Goal: Task Accomplishment & Management: Manage account settings

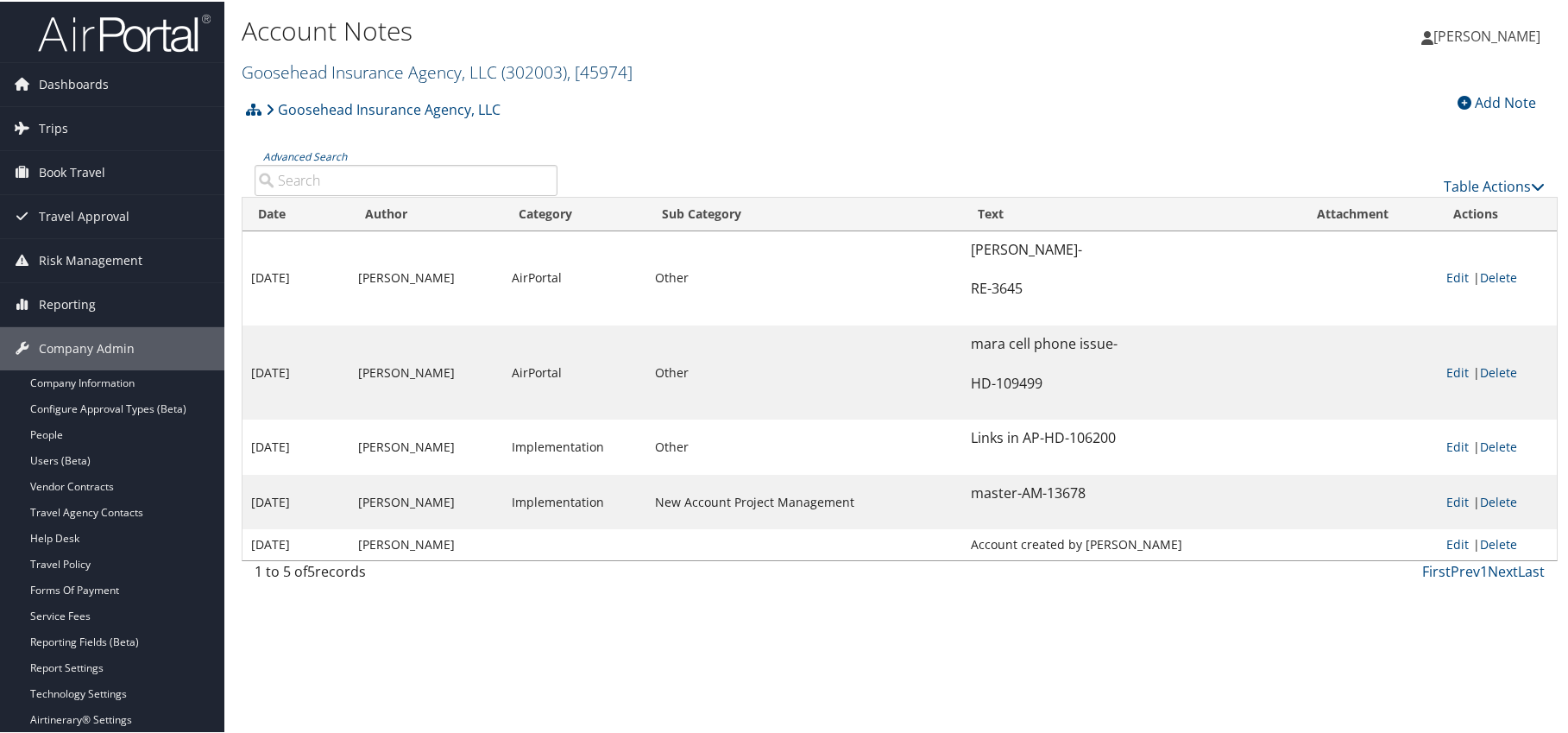
click at [373, 75] on link "Goosehead Insurance Agency, LLC ( 302003 ) , [ 45974 ]" at bounding box center [437, 70] width 391 height 23
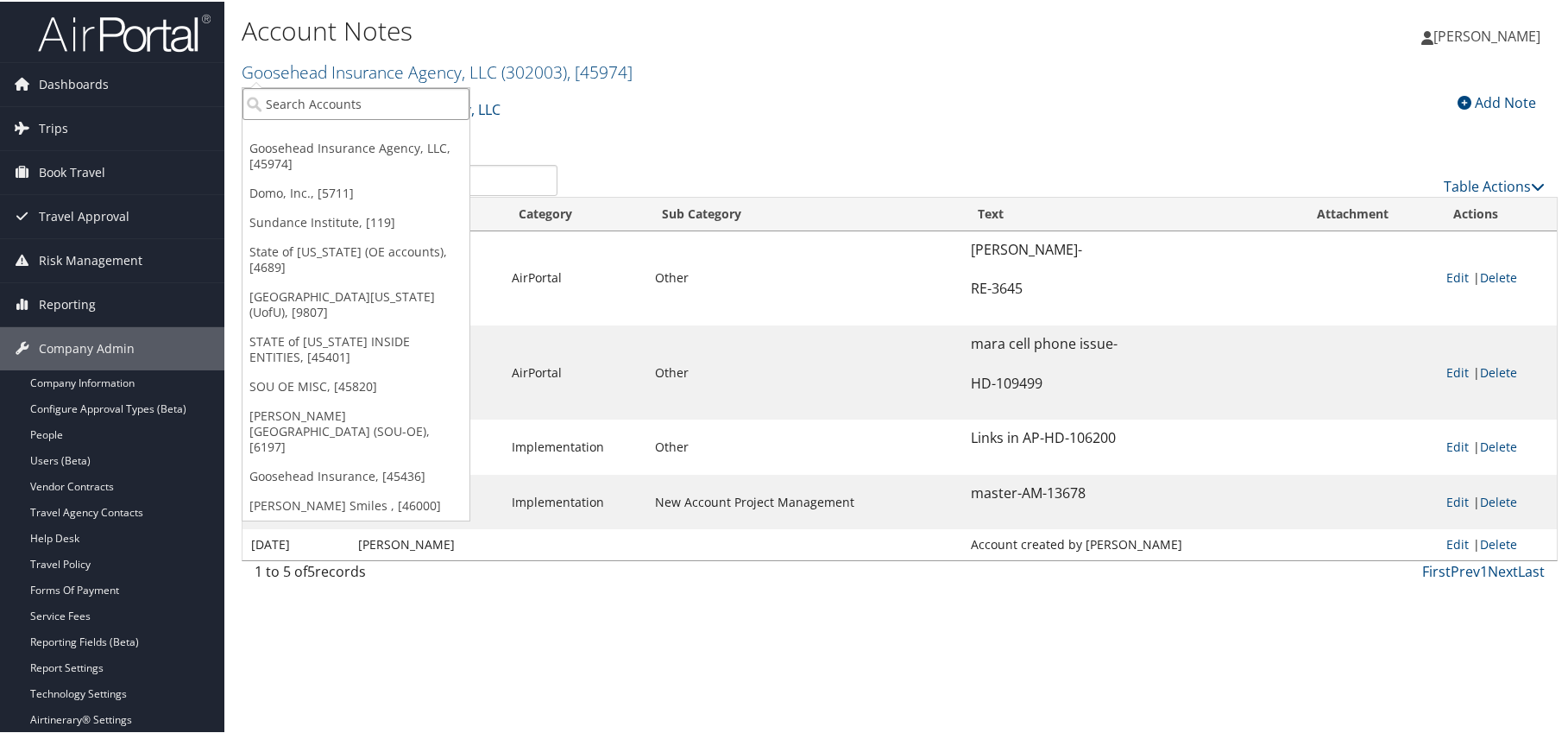
click at [351, 105] on input "search" at bounding box center [356, 102] width 227 height 32
type input "university of utah"
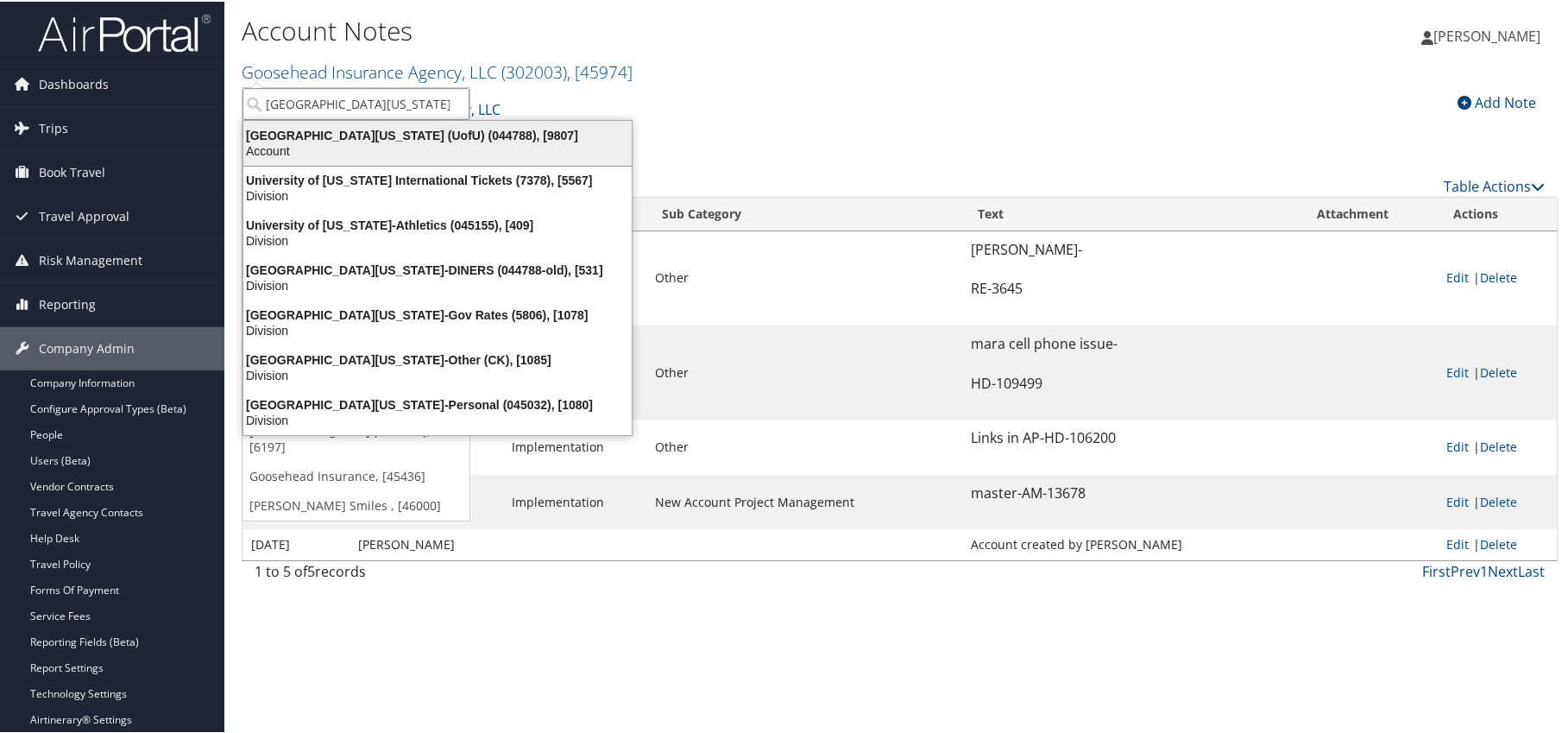
click at [363, 138] on div "University Of Utah (UofU) (044788), [9807]" at bounding box center [437, 134] width 409 height 16
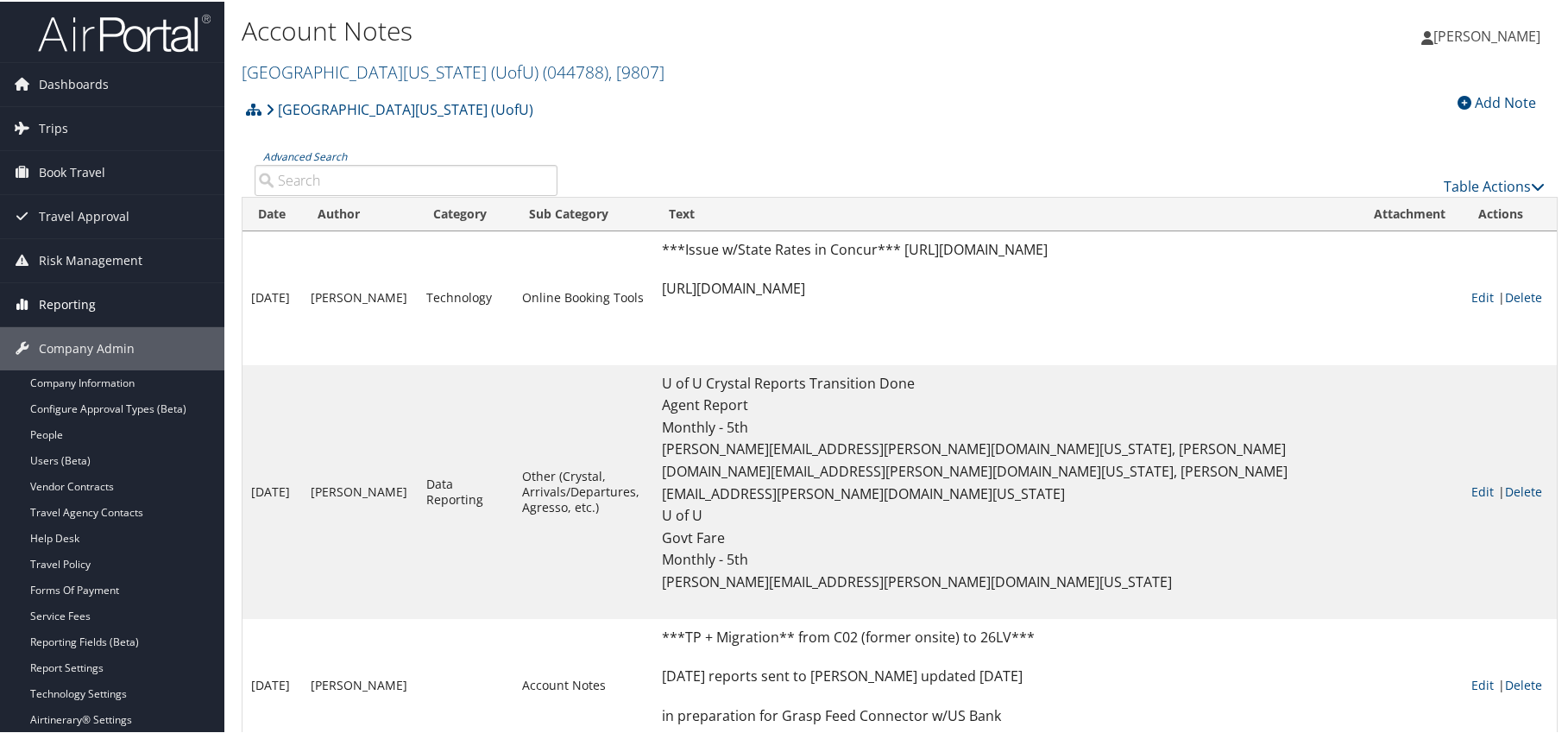
click at [71, 298] on span "Reporting" at bounding box center [67, 303] width 57 height 43
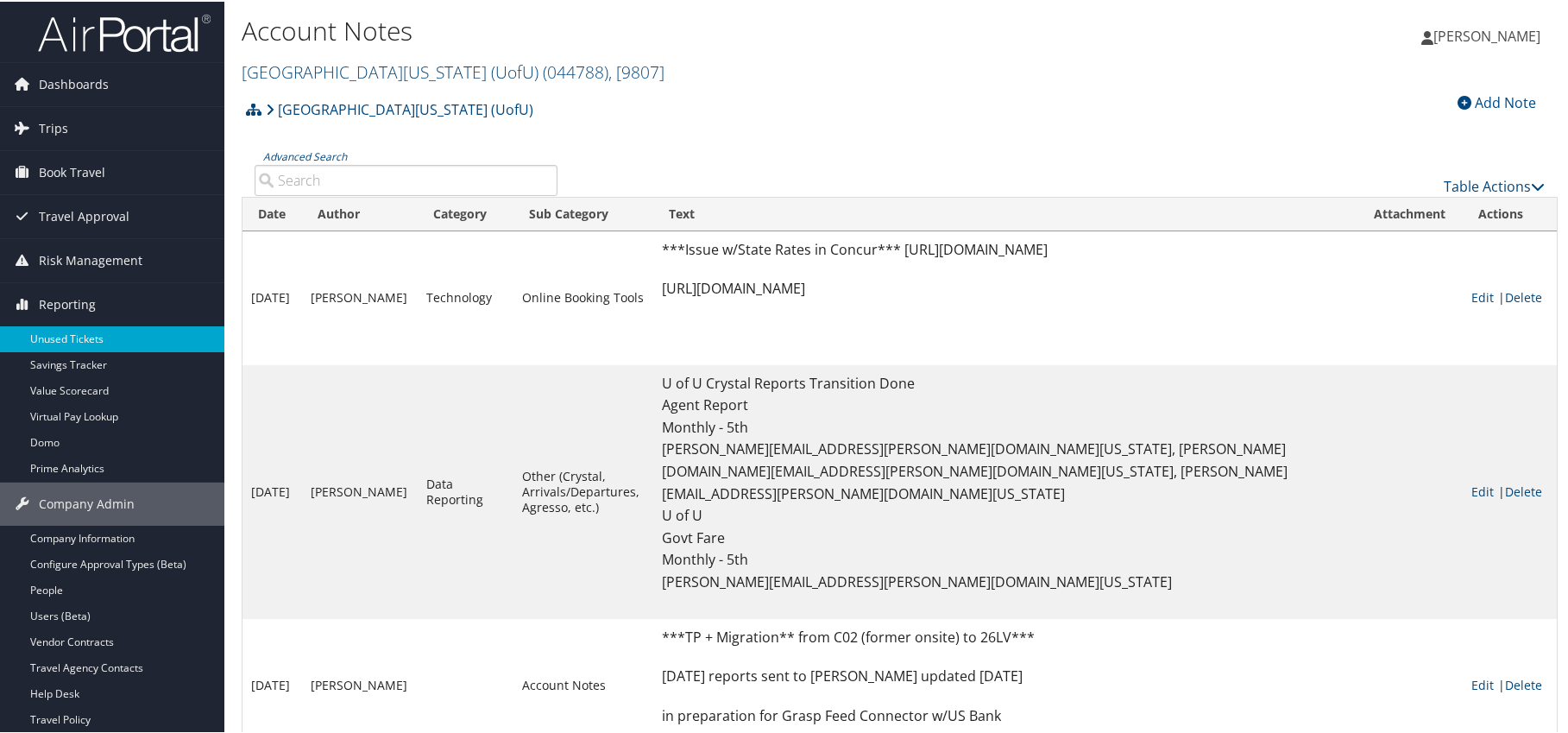
click at [76, 334] on link "Unused Tickets" at bounding box center [112, 338] width 224 height 25
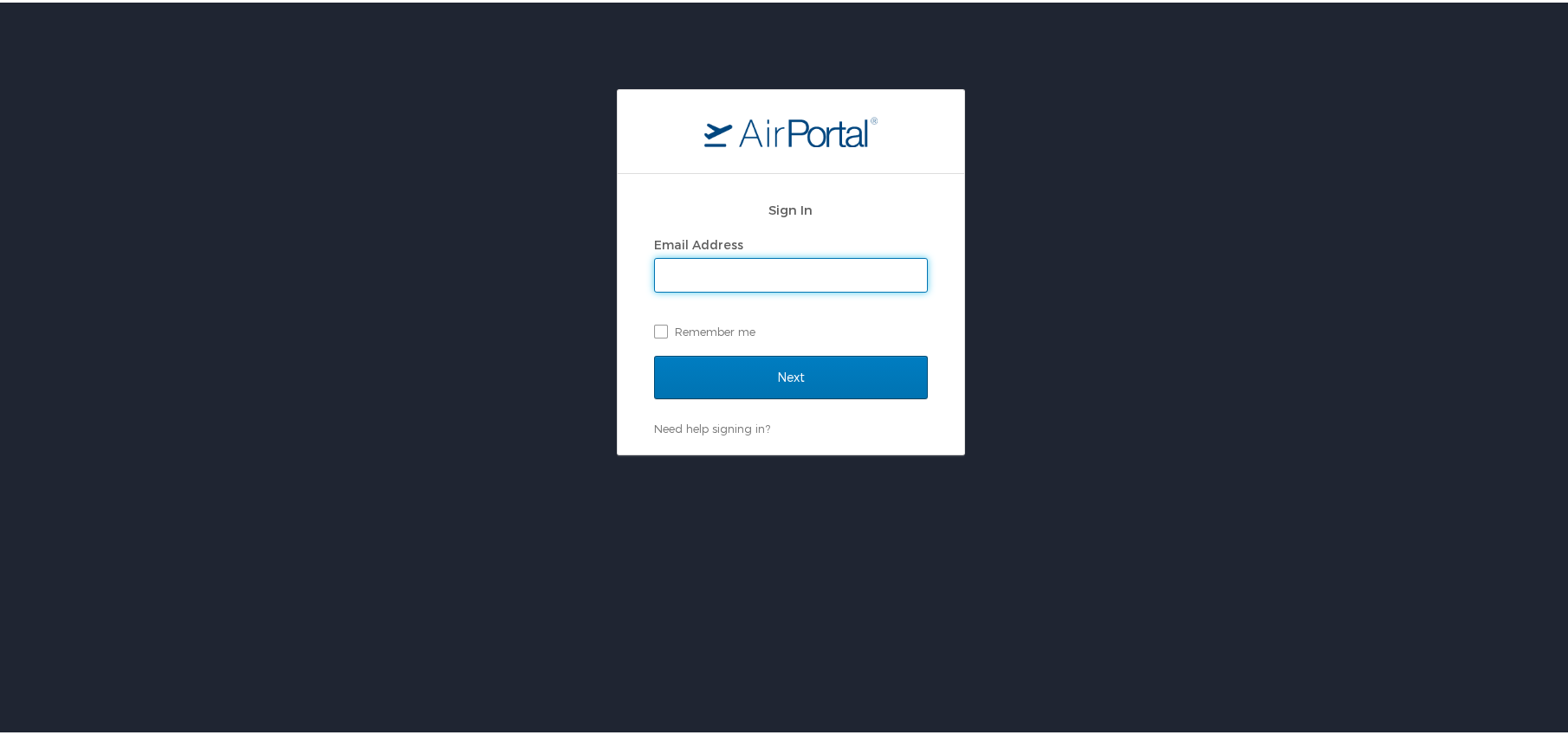
type input "dallas.stewart@cbtravel.com"
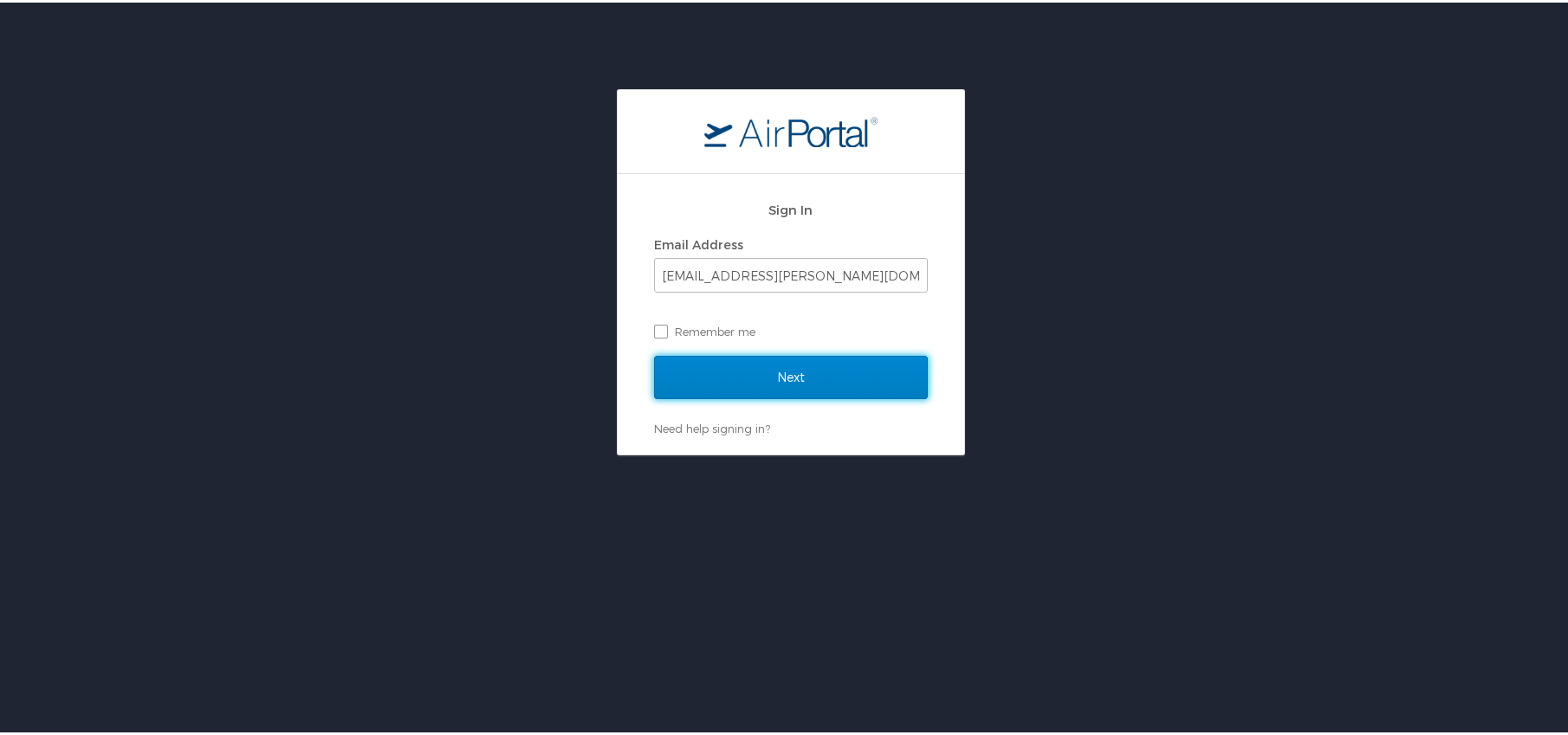
click at [789, 376] on input "Next" at bounding box center [790, 375] width 274 height 43
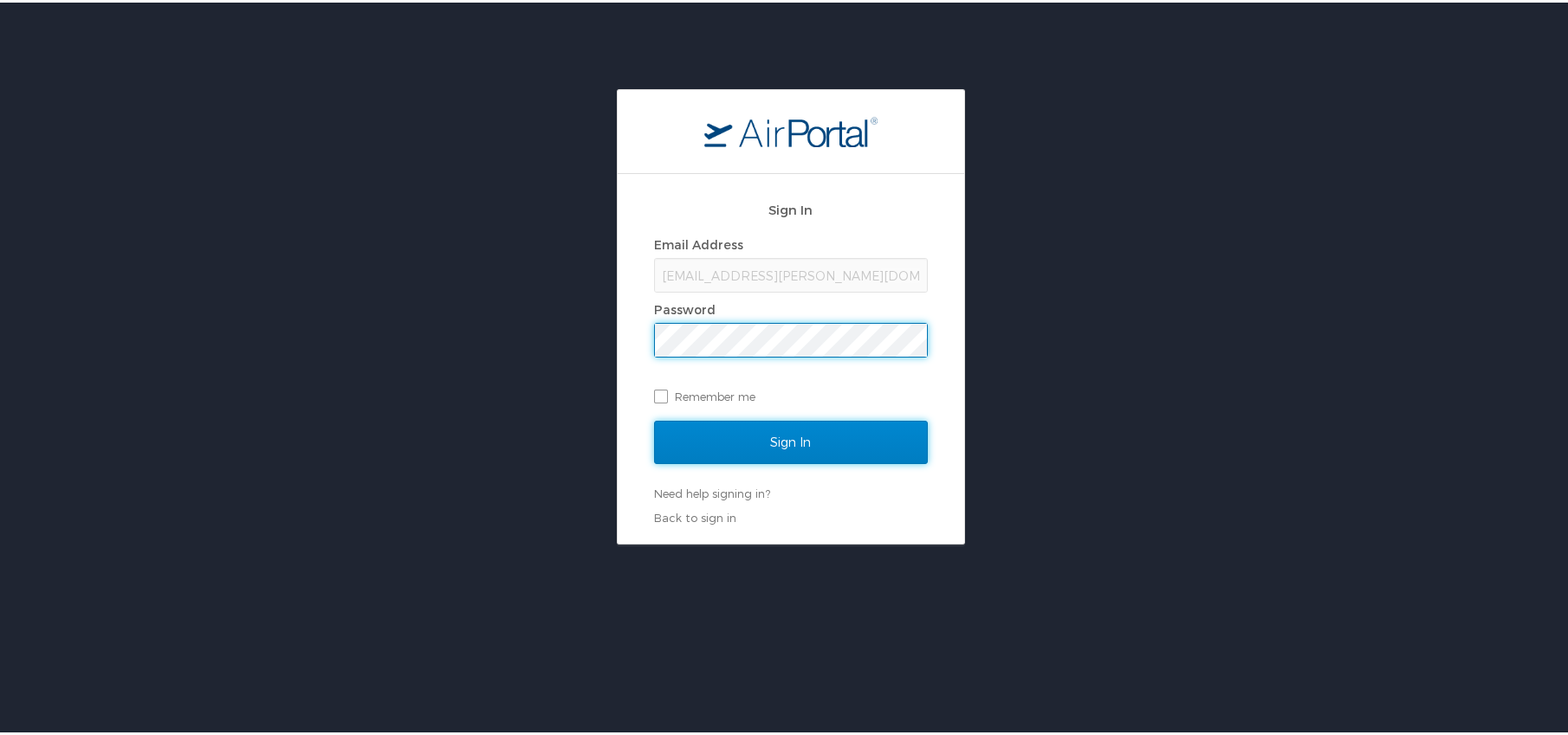
click at [845, 423] on input "Sign In" at bounding box center [790, 440] width 274 height 43
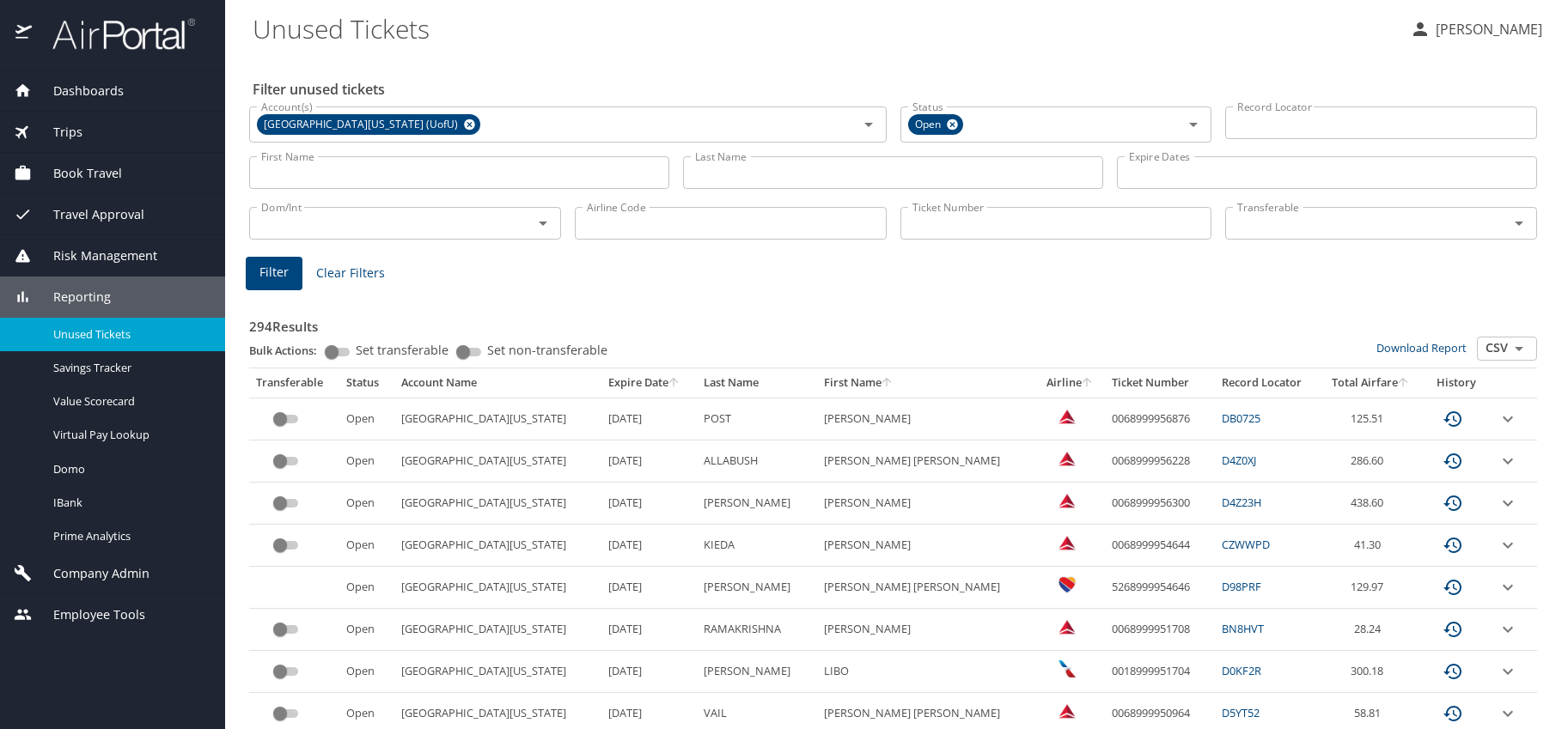
click at [641, 223] on input "Airline Code" at bounding box center [730, 224] width 312 height 33
type input "WN"
click at [269, 267] on span "Filter" at bounding box center [274, 273] width 29 height 21
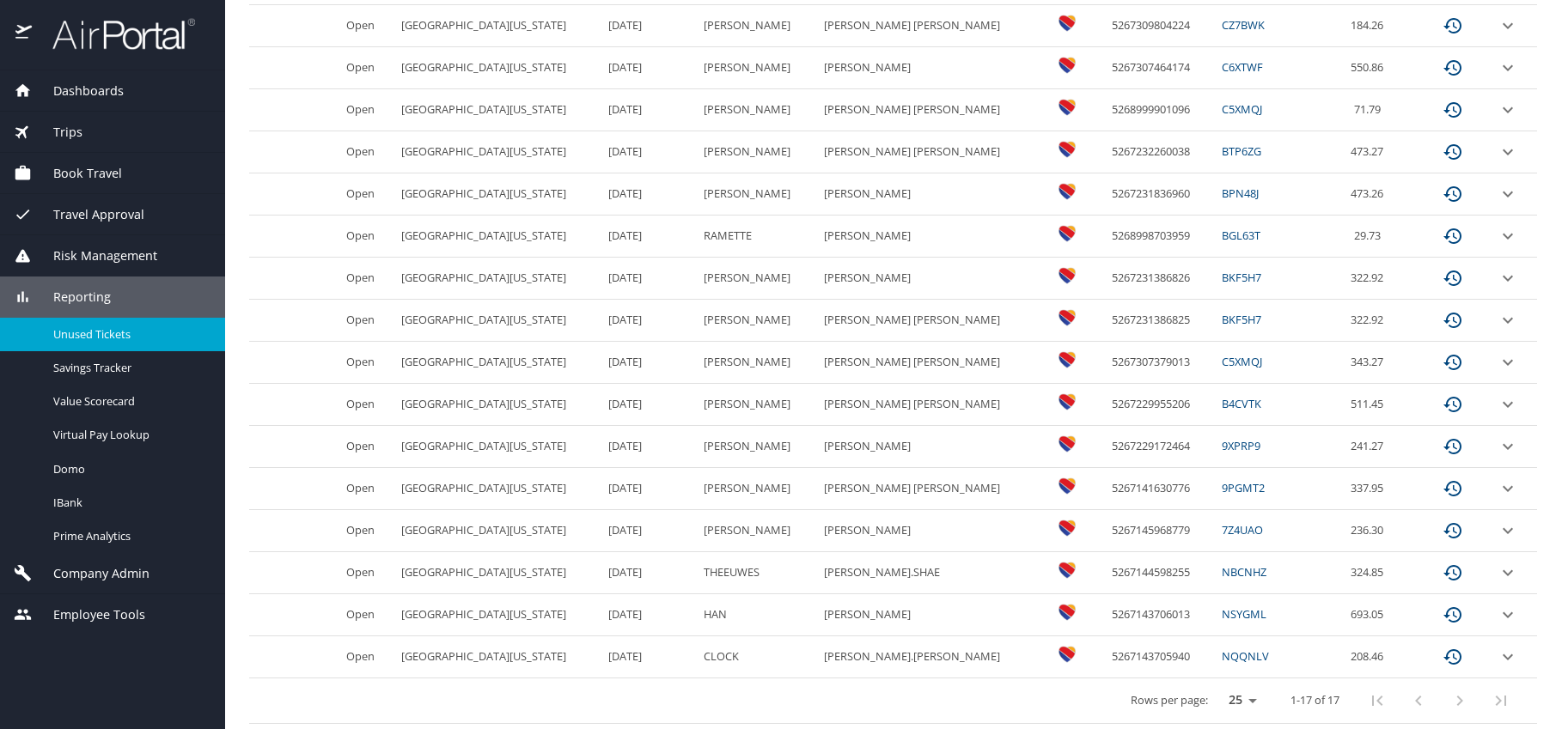
scroll to position [437, 0]
click at [1236, 697] on select "25 50 100" at bounding box center [1239, 699] width 48 height 25
select select "100"
click at [1215, 686] on select "25 50 100" at bounding box center [1239, 699] width 48 height 25
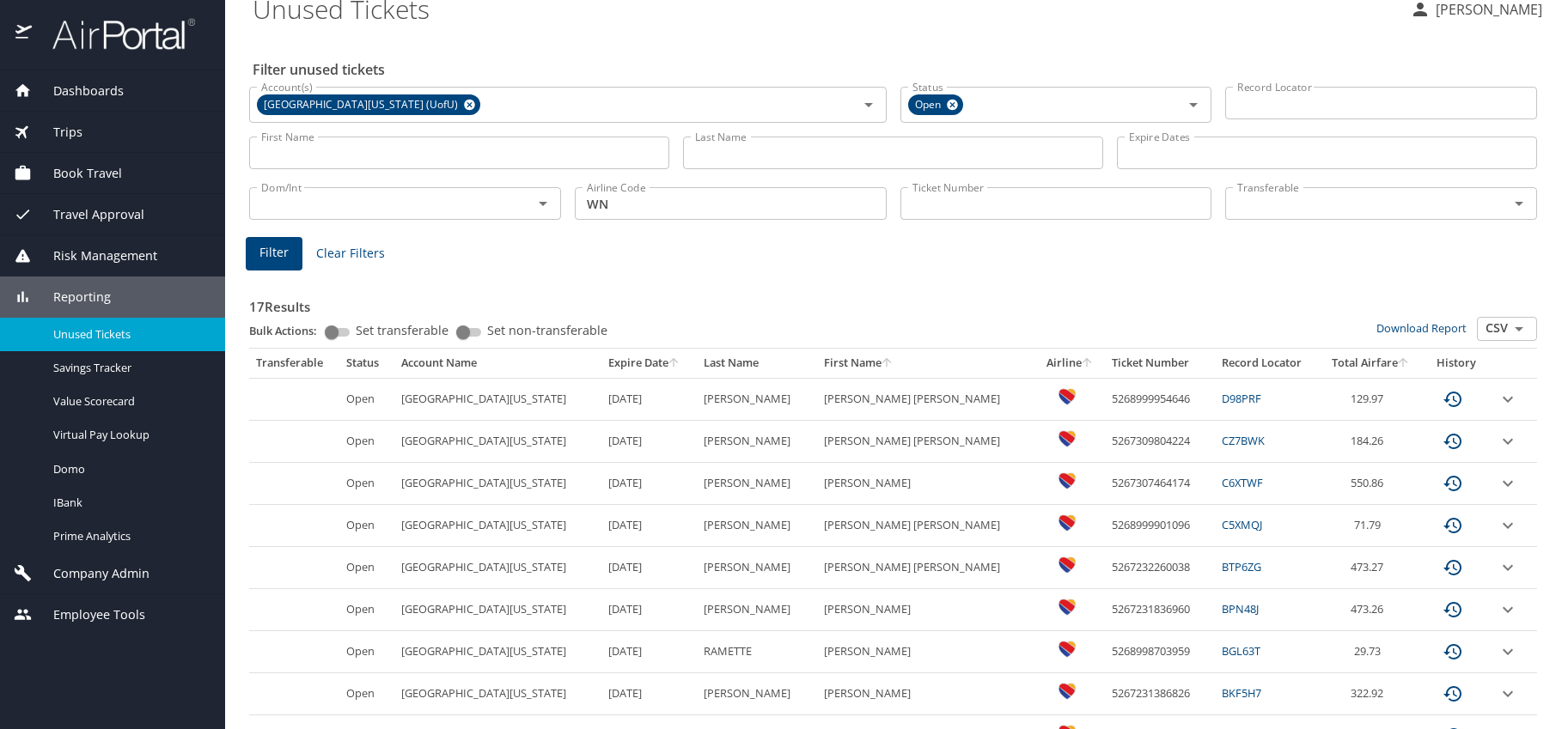
scroll to position [0, 0]
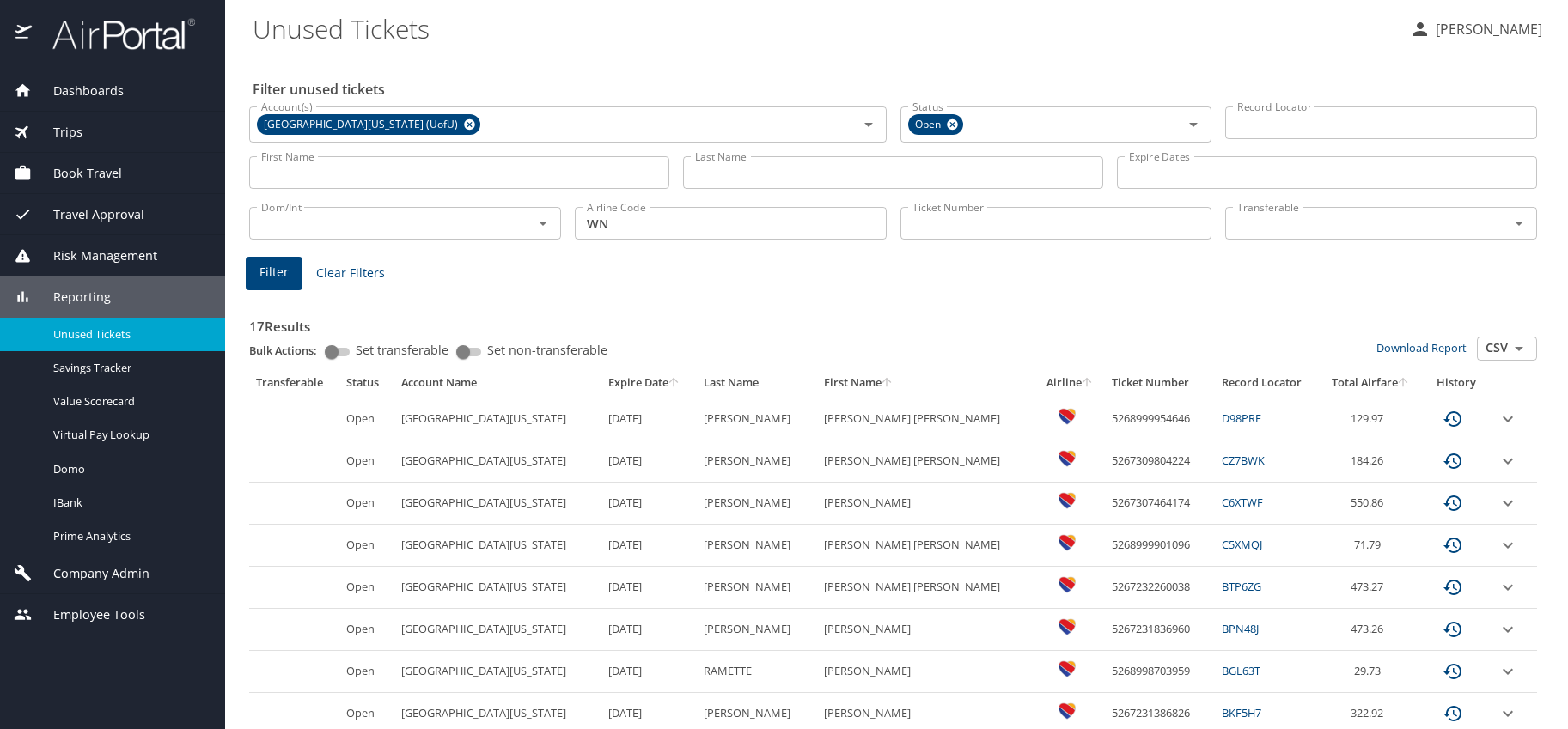
click at [83, 565] on span "Company Admin" at bounding box center [91, 573] width 118 height 18
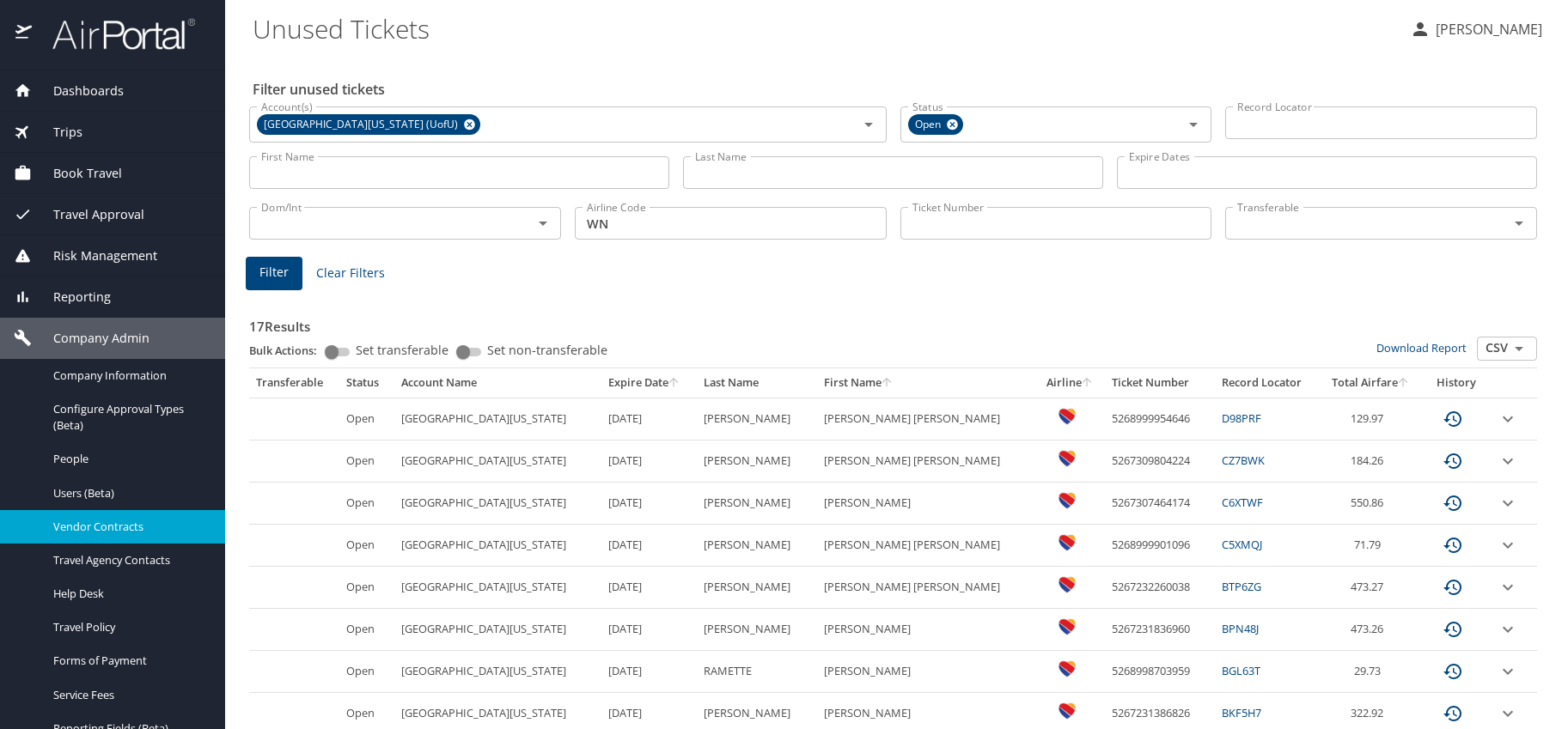
click at [90, 522] on span "Vendor Contracts" at bounding box center [129, 527] width 151 height 17
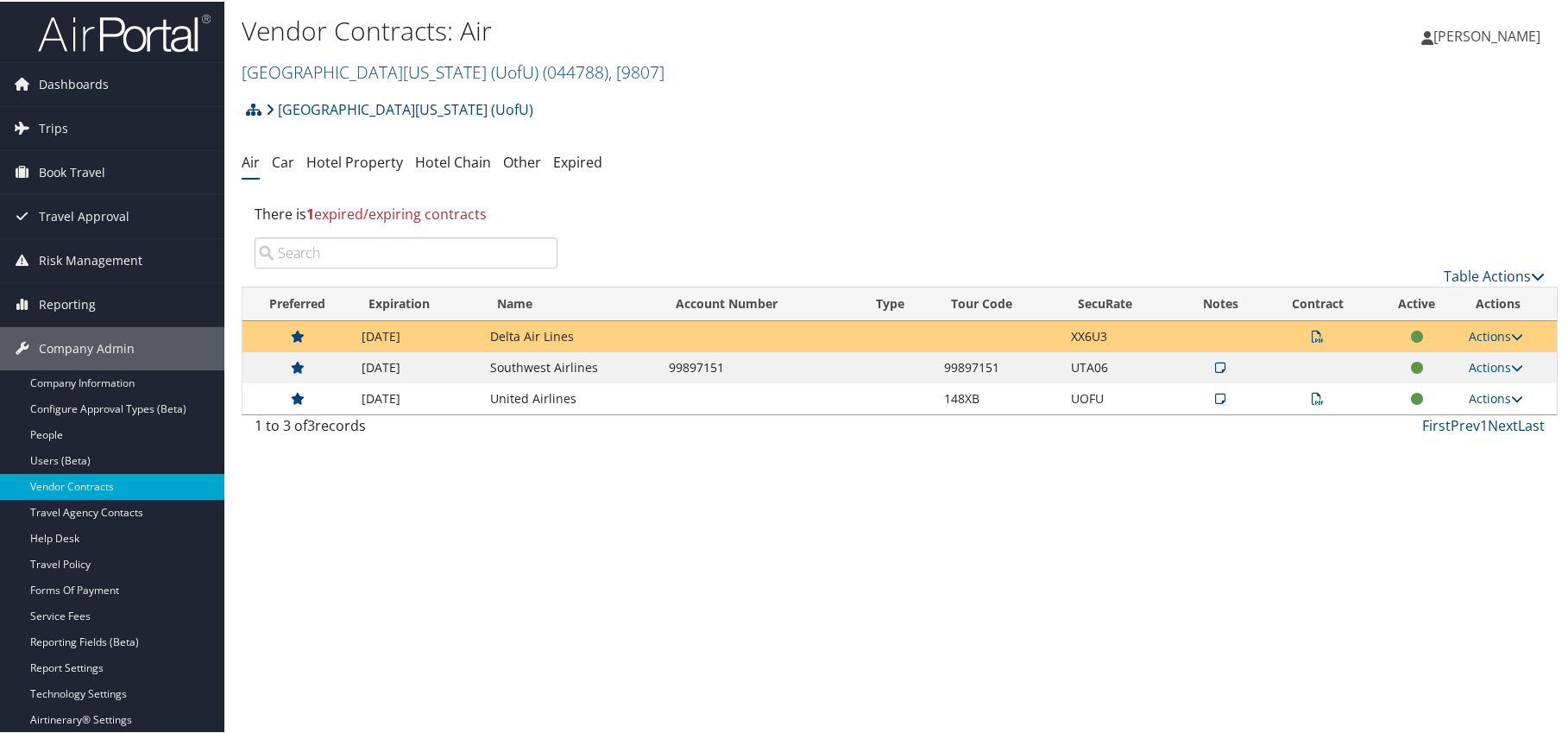
click at [1215, 366] on icon at bounding box center [1220, 366] width 11 height 12
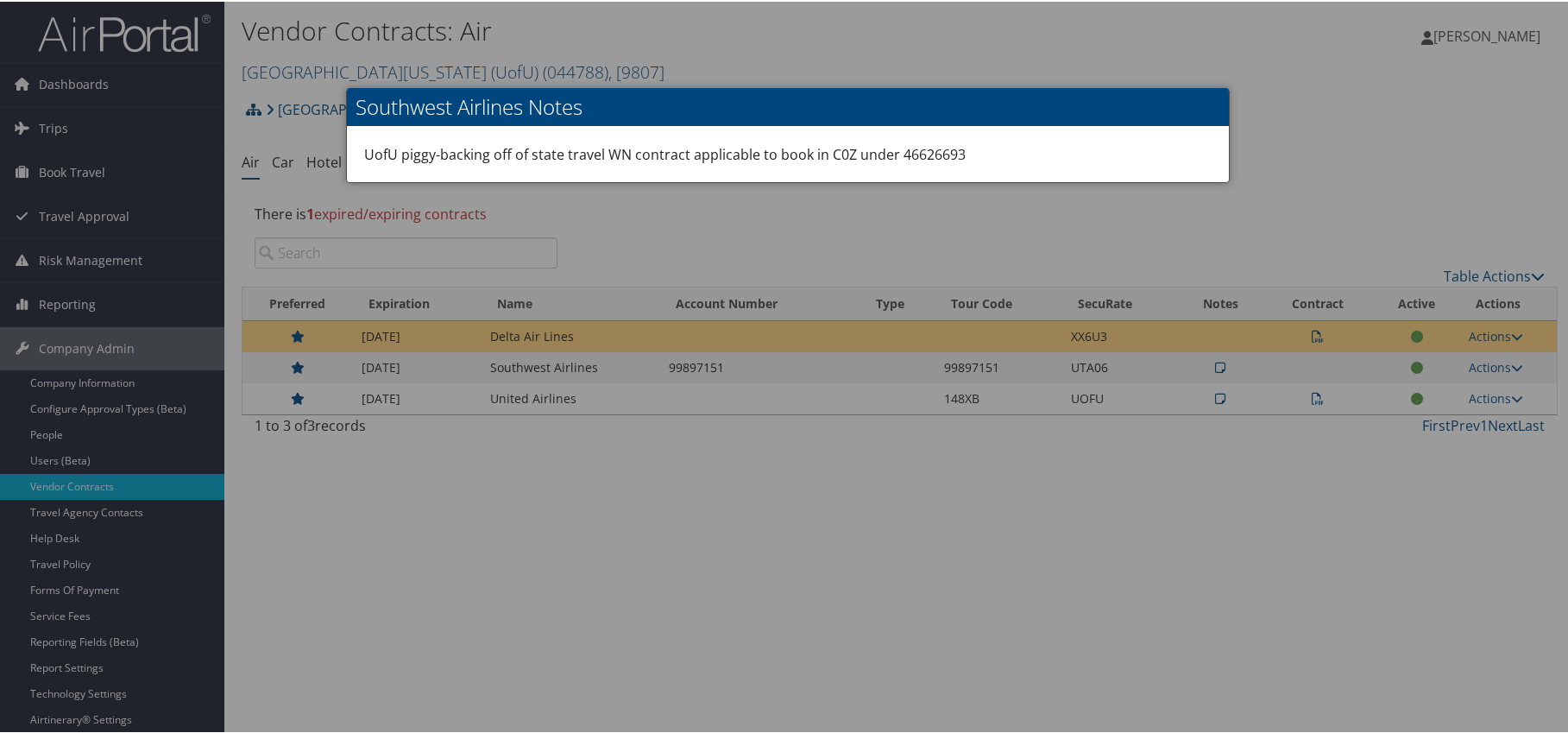
click at [1127, 93] on h2 "Southwest Airlines Notes" at bounding box center [788, 105] width 882 height 38
click at [1340, 84] on div at bounding box center [787, 366] width 1575 height 733
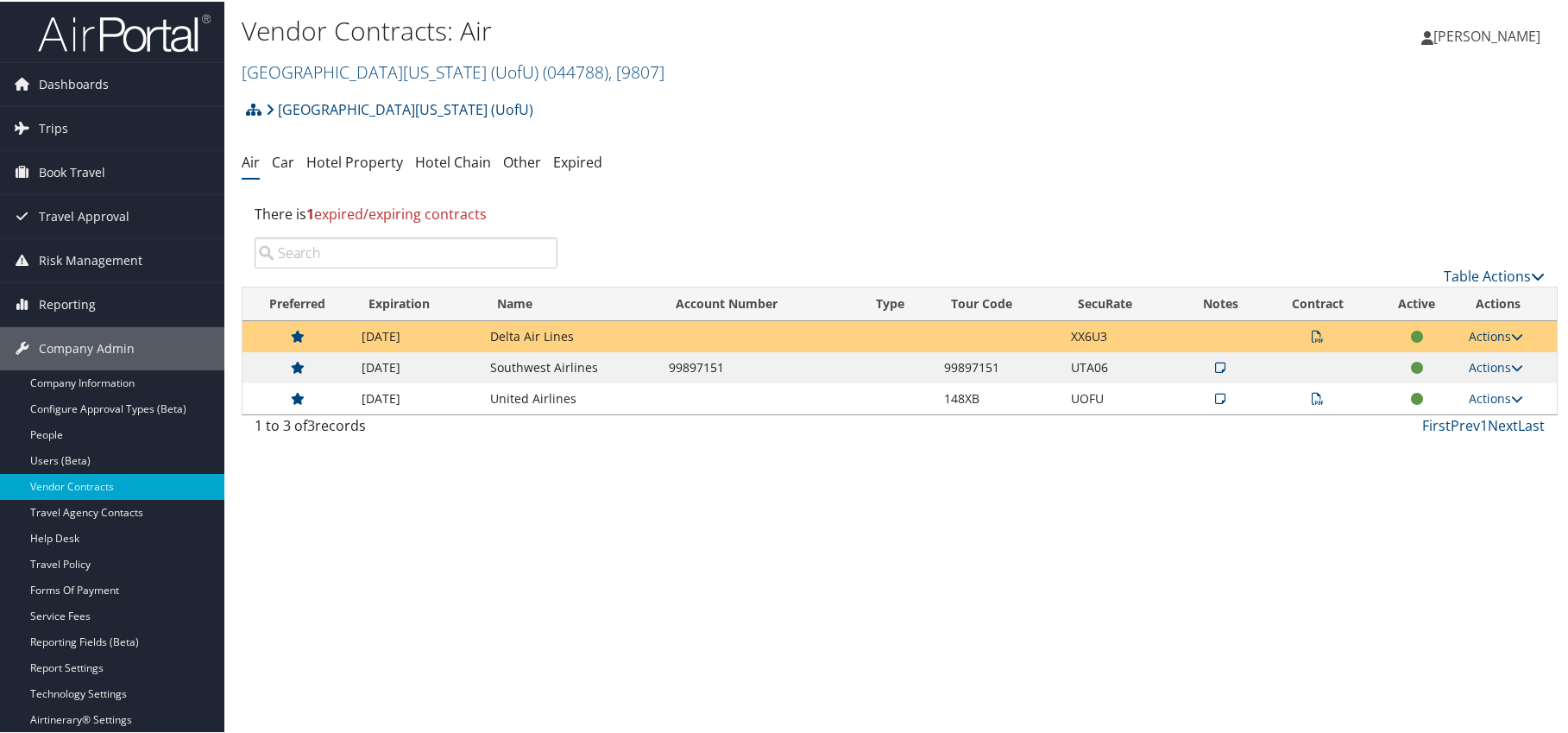
click at [1511, 340] on icon at bounding box center [1517, 335] width 12 height 12
click at [1492, 358] on link "View Contracts" at bounding box center [1455, 360] width 114 height 29
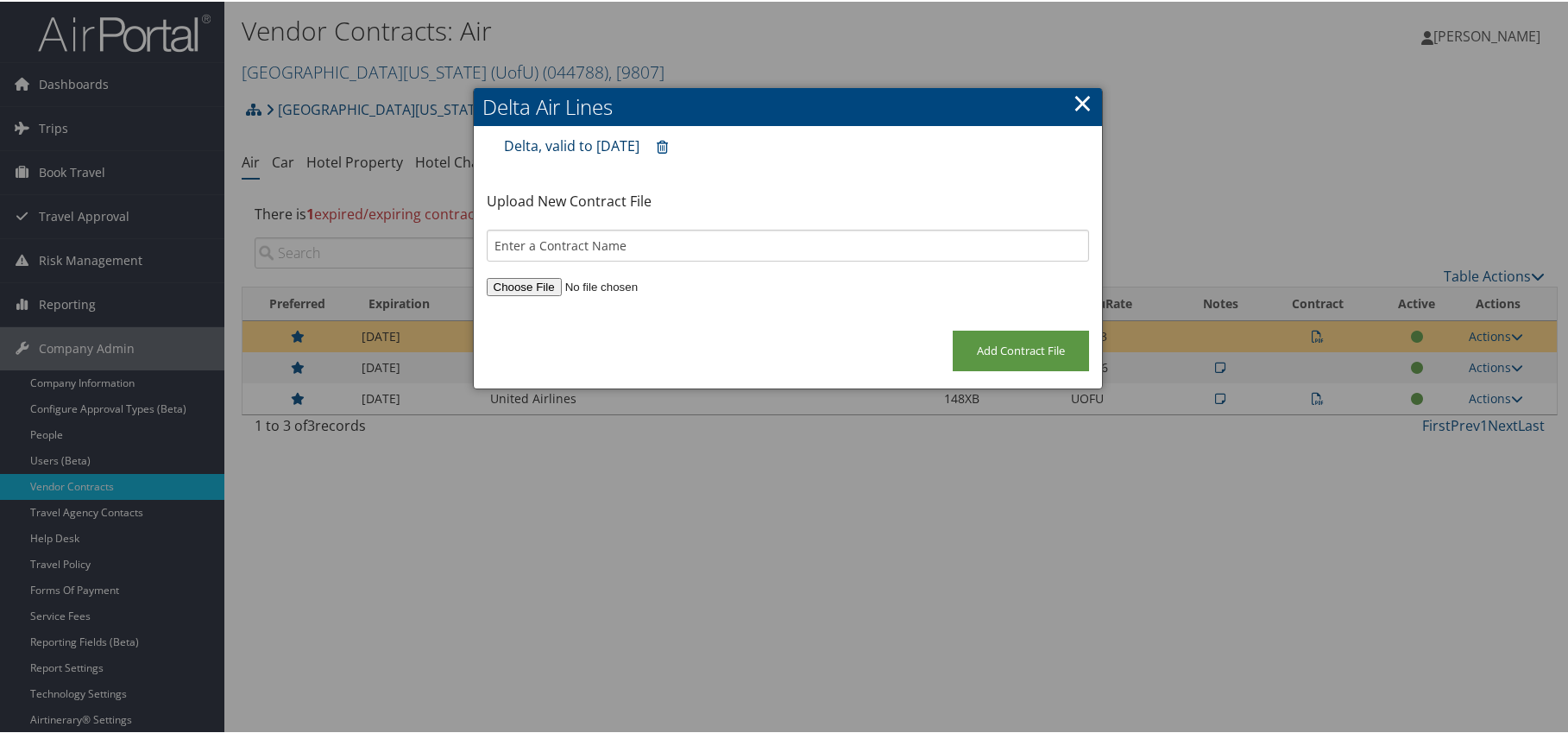
click at [603, 147] on link "Delta, valid to 9/30/2020" at bounding box center [571, 144] width 136 height 19
click at [1074, 102] on link "×" at bounding box center [1083, 101] width 20 height 34
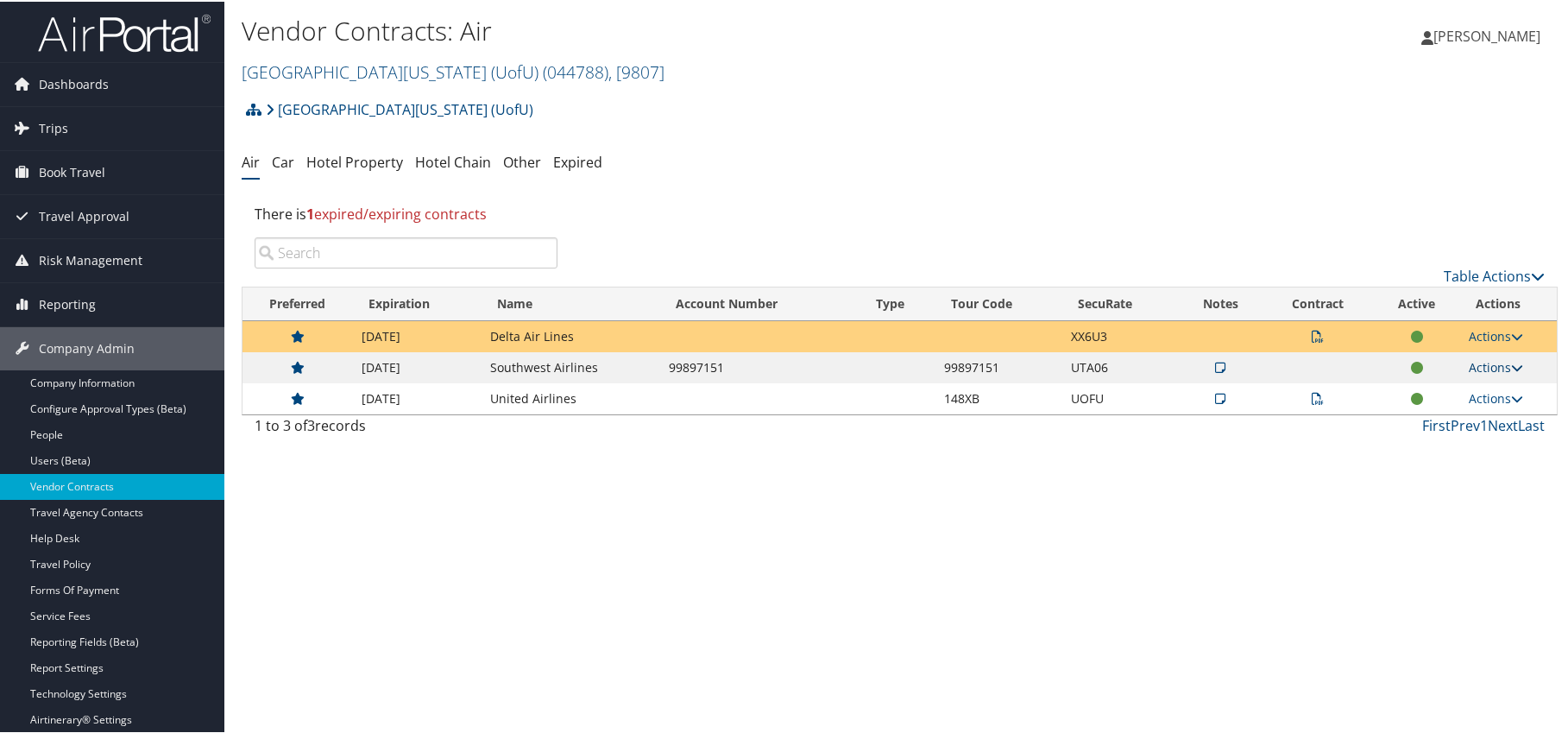
click at [1493, 363] on link "Actions" at bounding box center [1497, 365] width 55 height 17
click at [1454, 458] on link "Edit Contract" at bounding box center [1455, 450] width 114 height 29
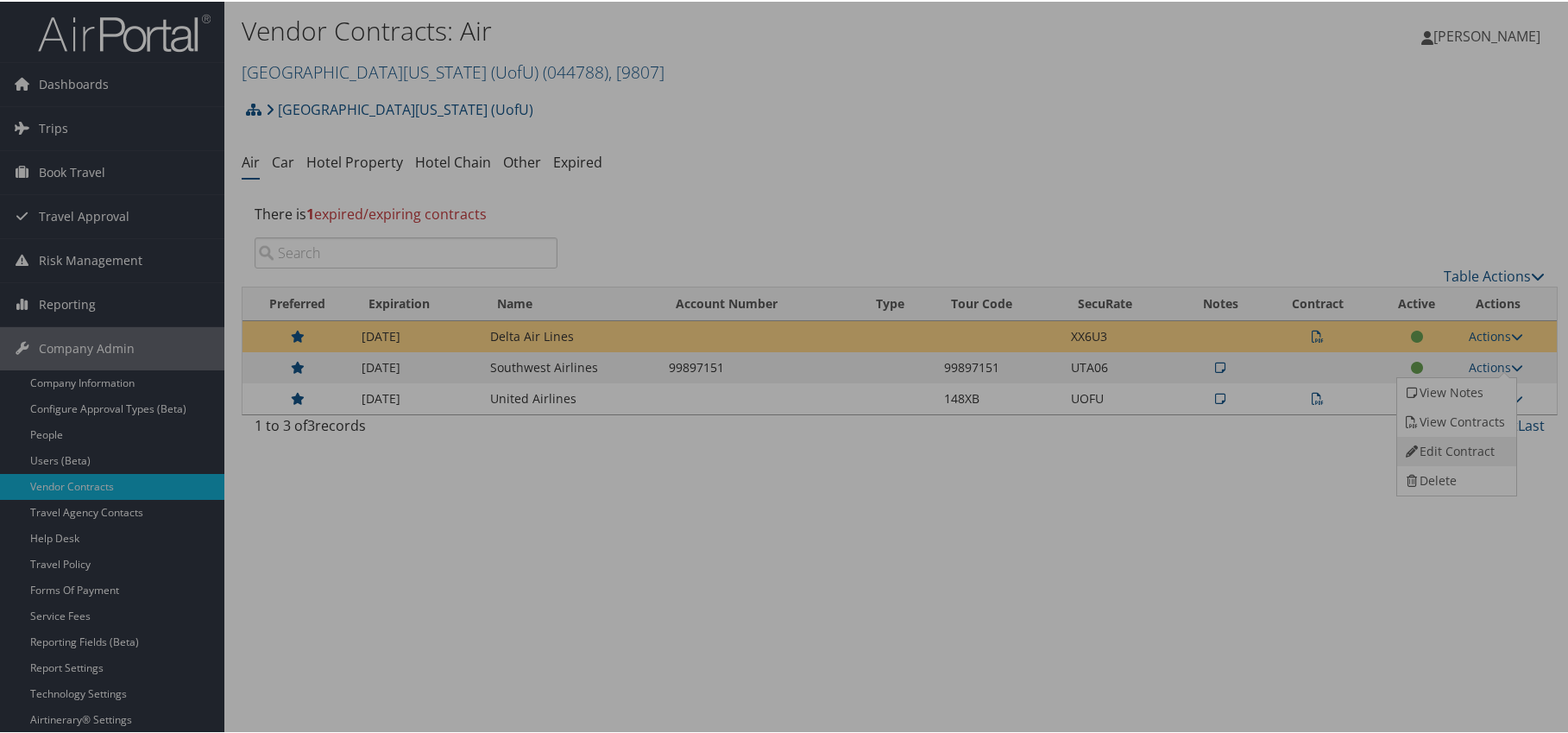
select select "[object Object]"
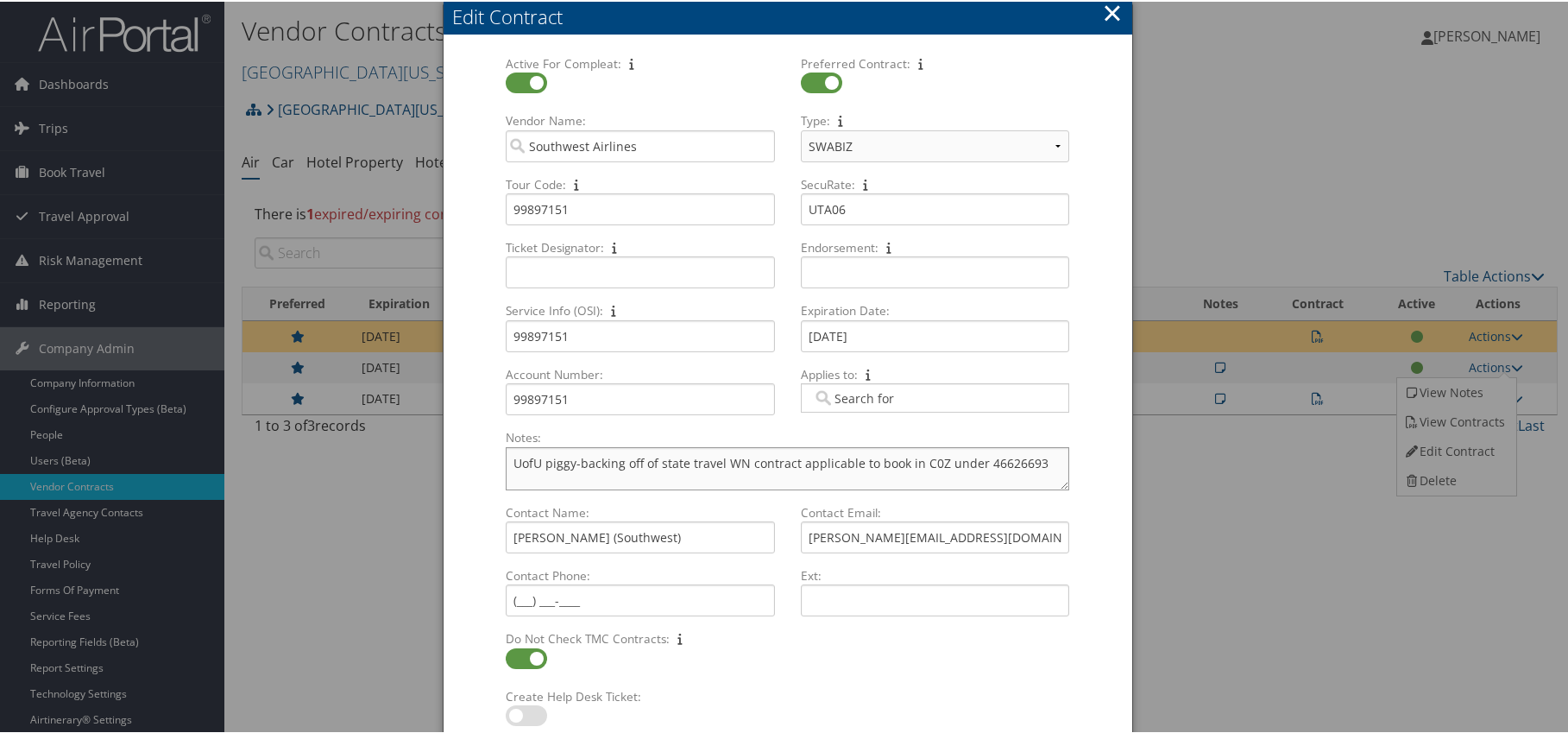
click at [1025, 464] on textarea "UofU piggy-backing off of state travel WN contract applicable to book in C0Z un…" at bounding box center [786, 467] width 562 height 43
type textarea "UofU piggy-backing off of state travel WN contract applicable to book in C0Z un…"
click at [1111, 539] on div "Active For Compleat: Multiple values The selected items contain different value…" at bounding box center [788, 389] width 689 height 708
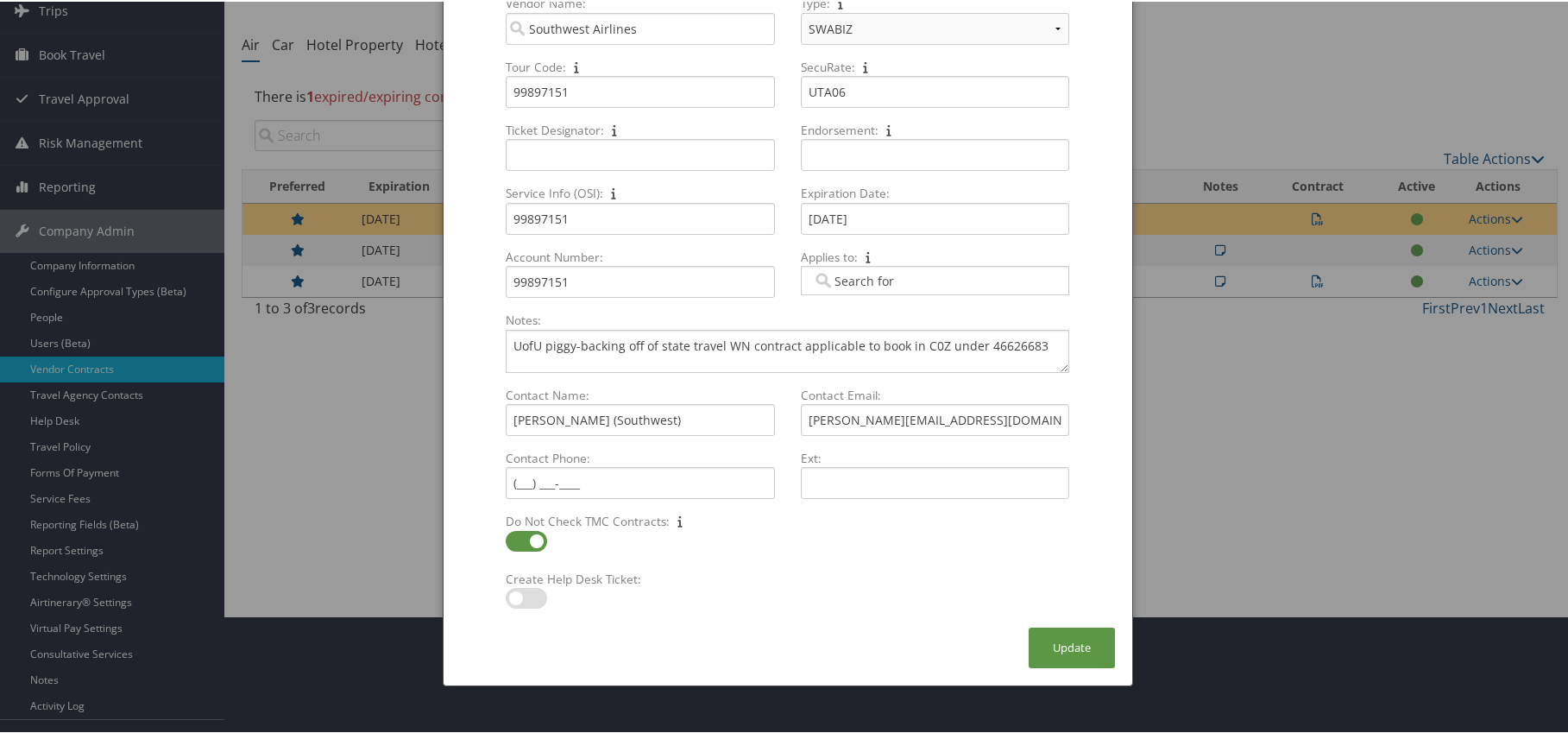
scroll to position [147, 0]
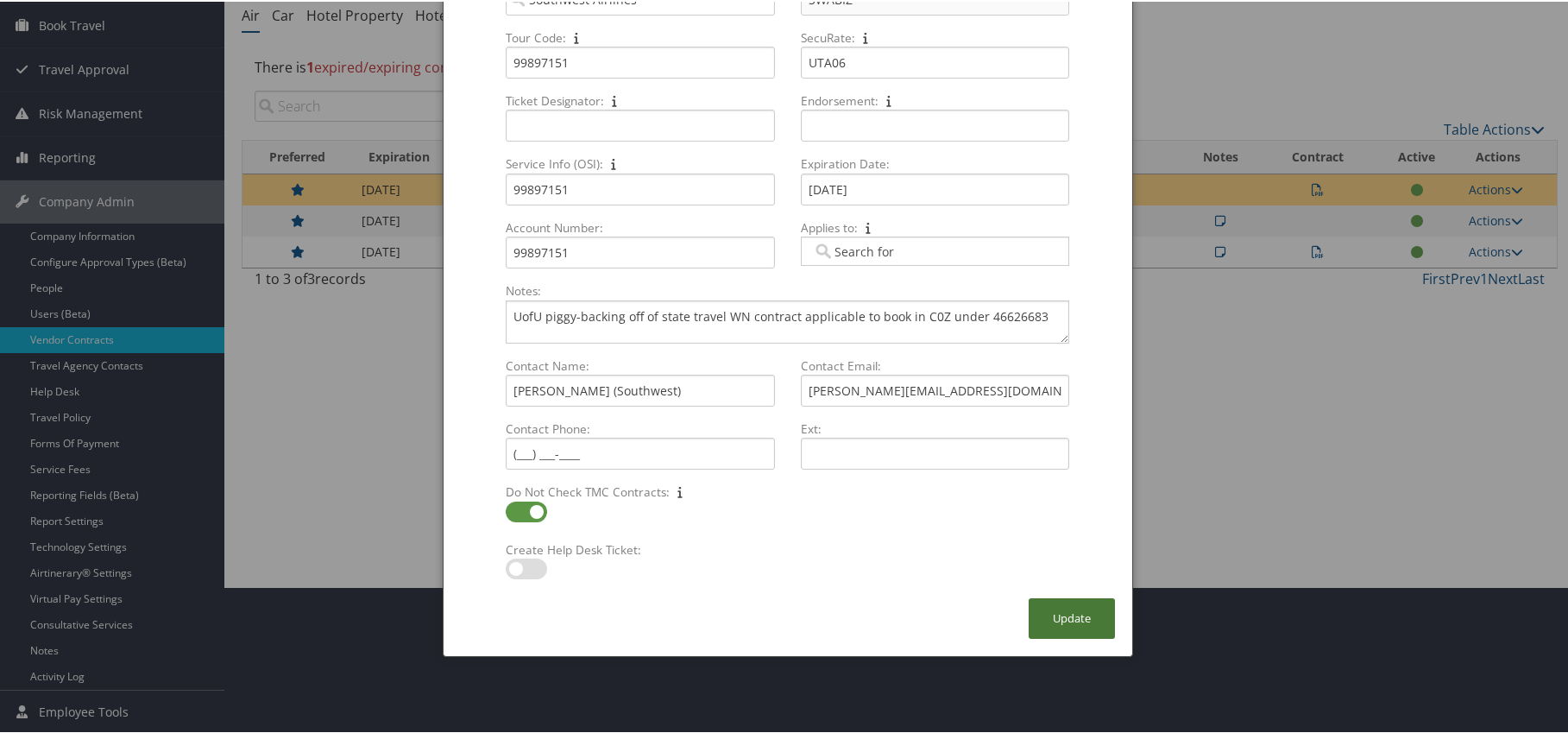
click at [1085, 607] on button "Update" at bounding box center [1072, 617] width 86 height 40
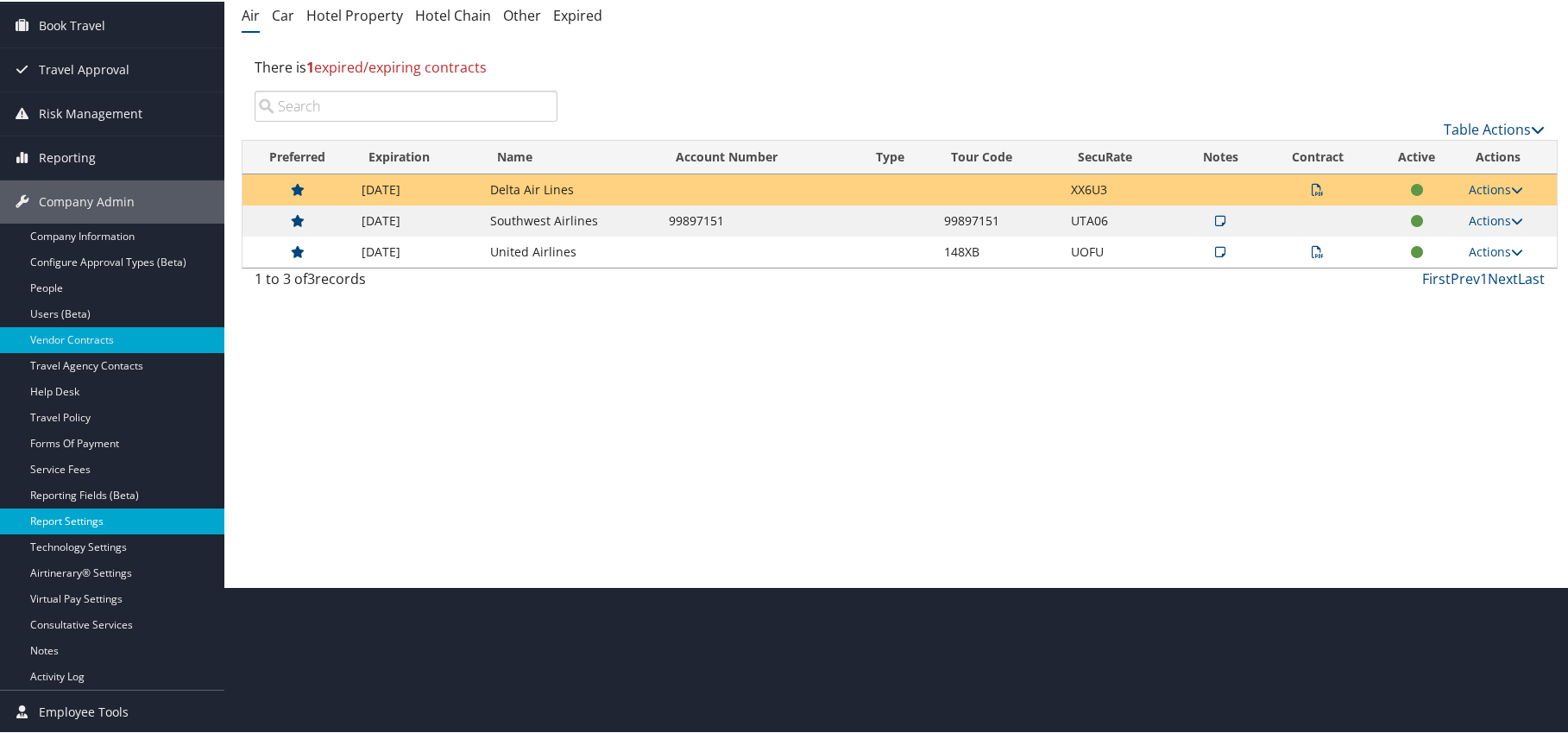
click at [96, 521] on link "Report Settings" at bounding box center [112, 520] width 224 height 25
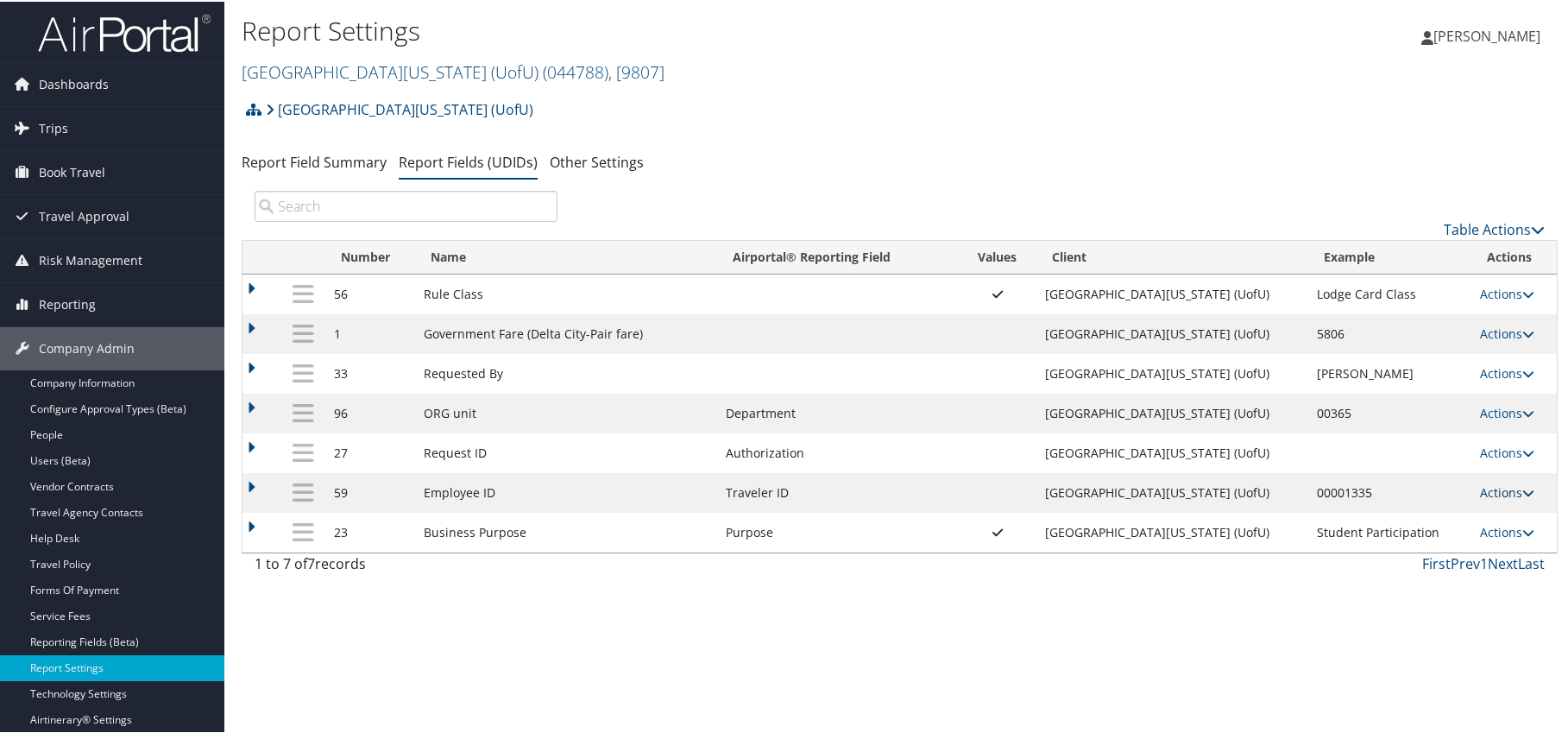
click at [1522, 489] on icon at bounding box center [1528, 491] width 12 height 12
click at [1391, 580] on link "Edit" at bounding box center [1429, 576] width 187 height 29
select select "9"
select select "both"
select select "profiled"
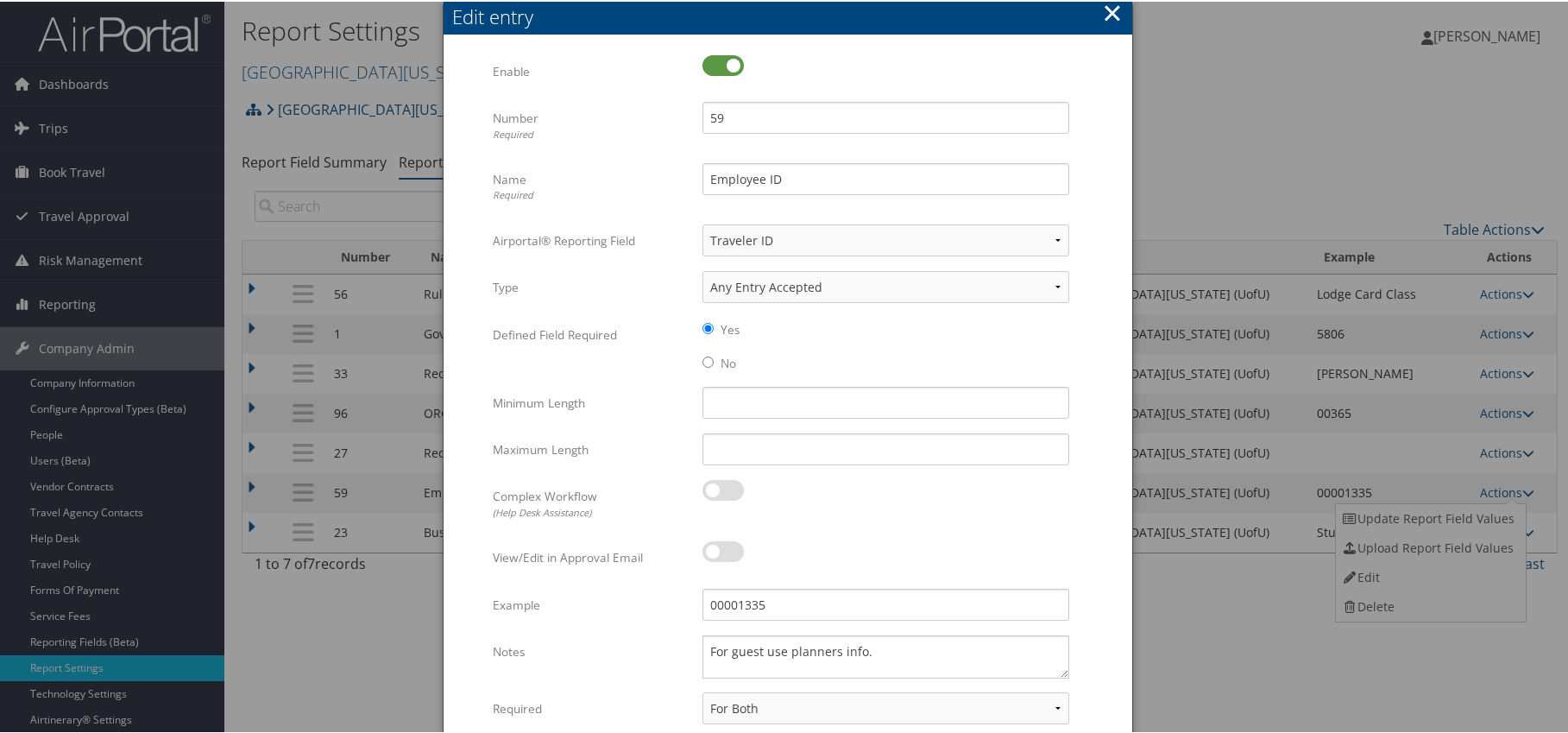
click at [1111, 11] on button "×" at bounding box center [1112, 11] width 20 height 34
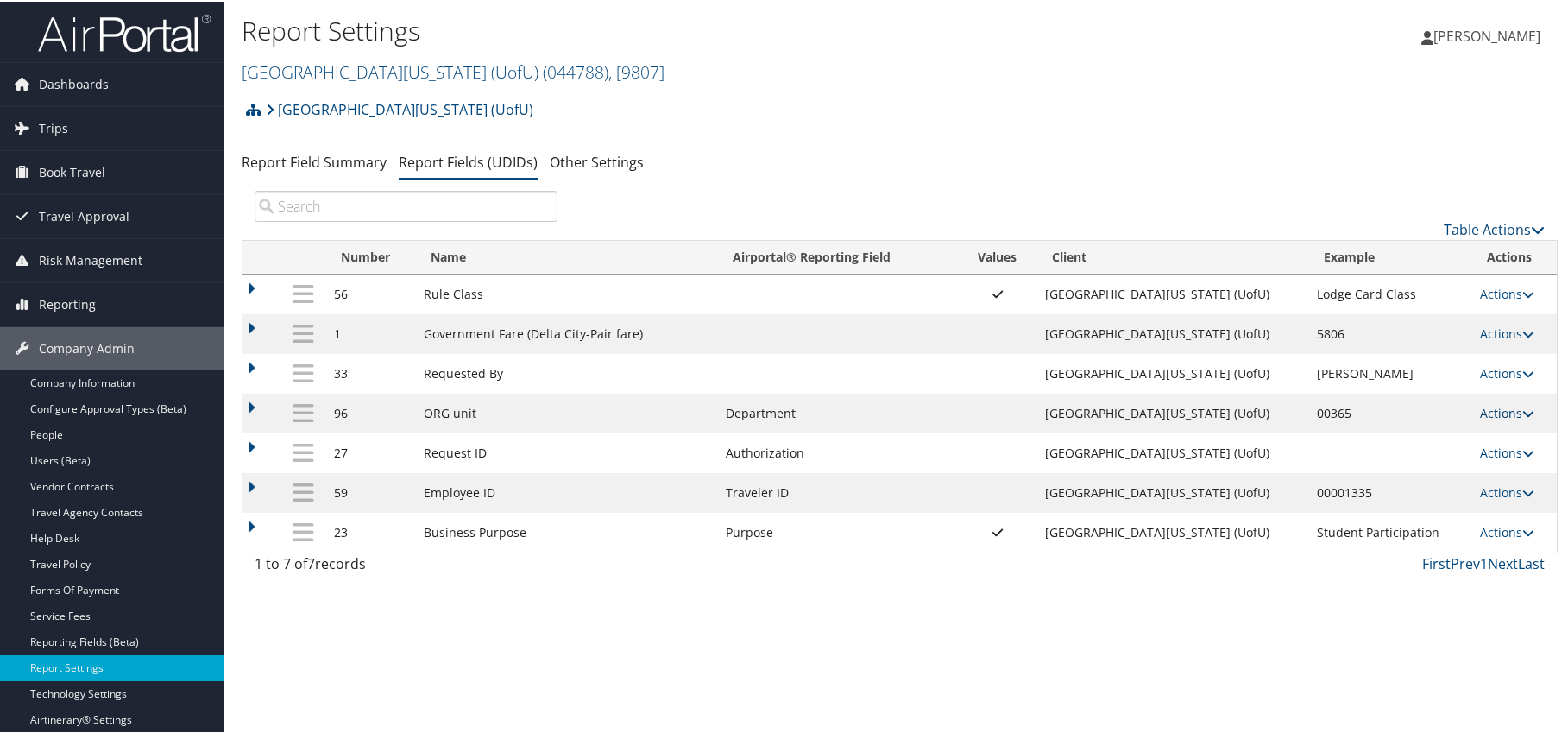
click at [1501, 415] on link "Actions" at bounding box center [1507, 411] width 55 height 17
click at [1383, 501] on link "Edit" at bounding box center [1429, 496] width 187 height 29
select select "5"
select select "both"
select select "profiled"
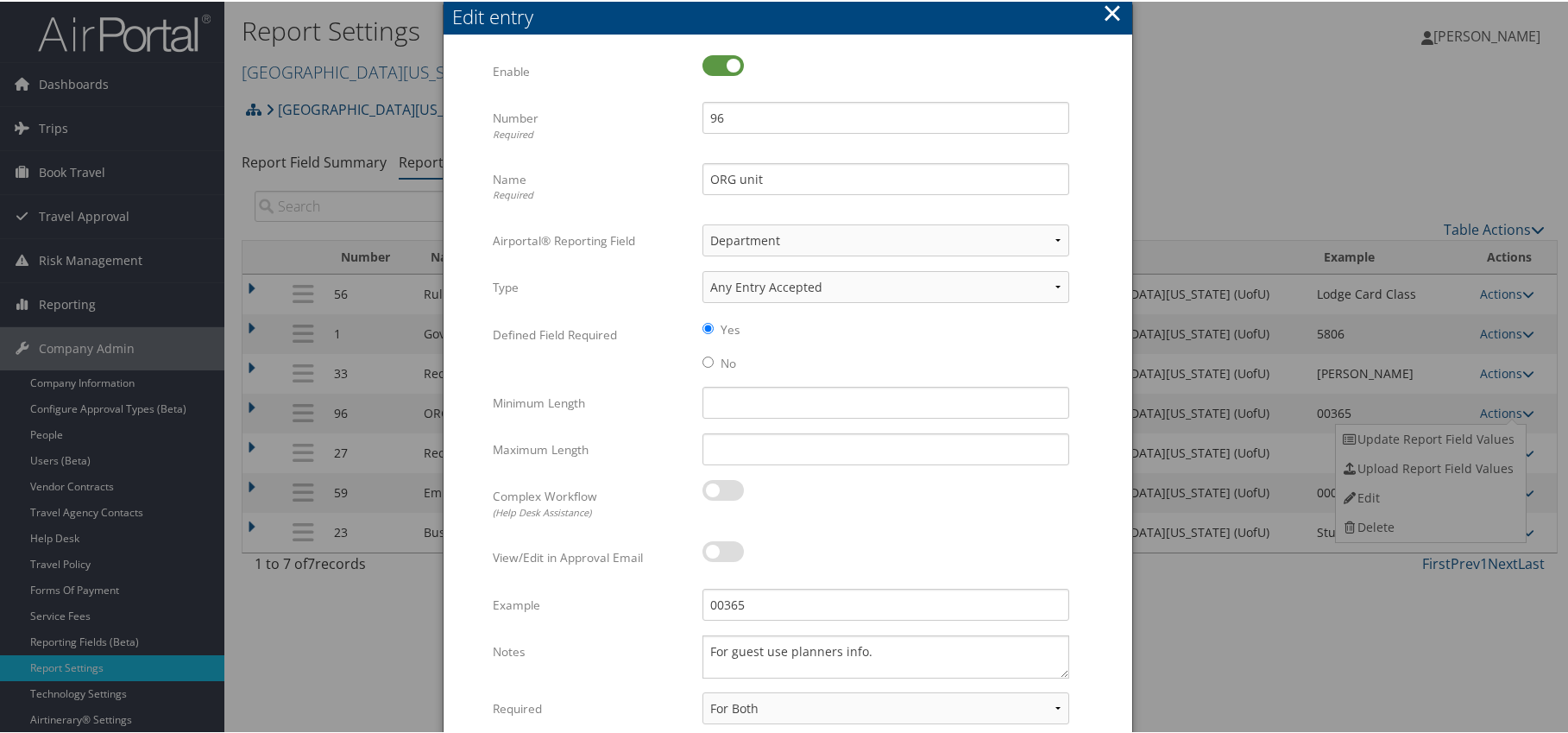
click at [1109, 11] on button "×" at bounding box center [1112, 11] width 20 height 34
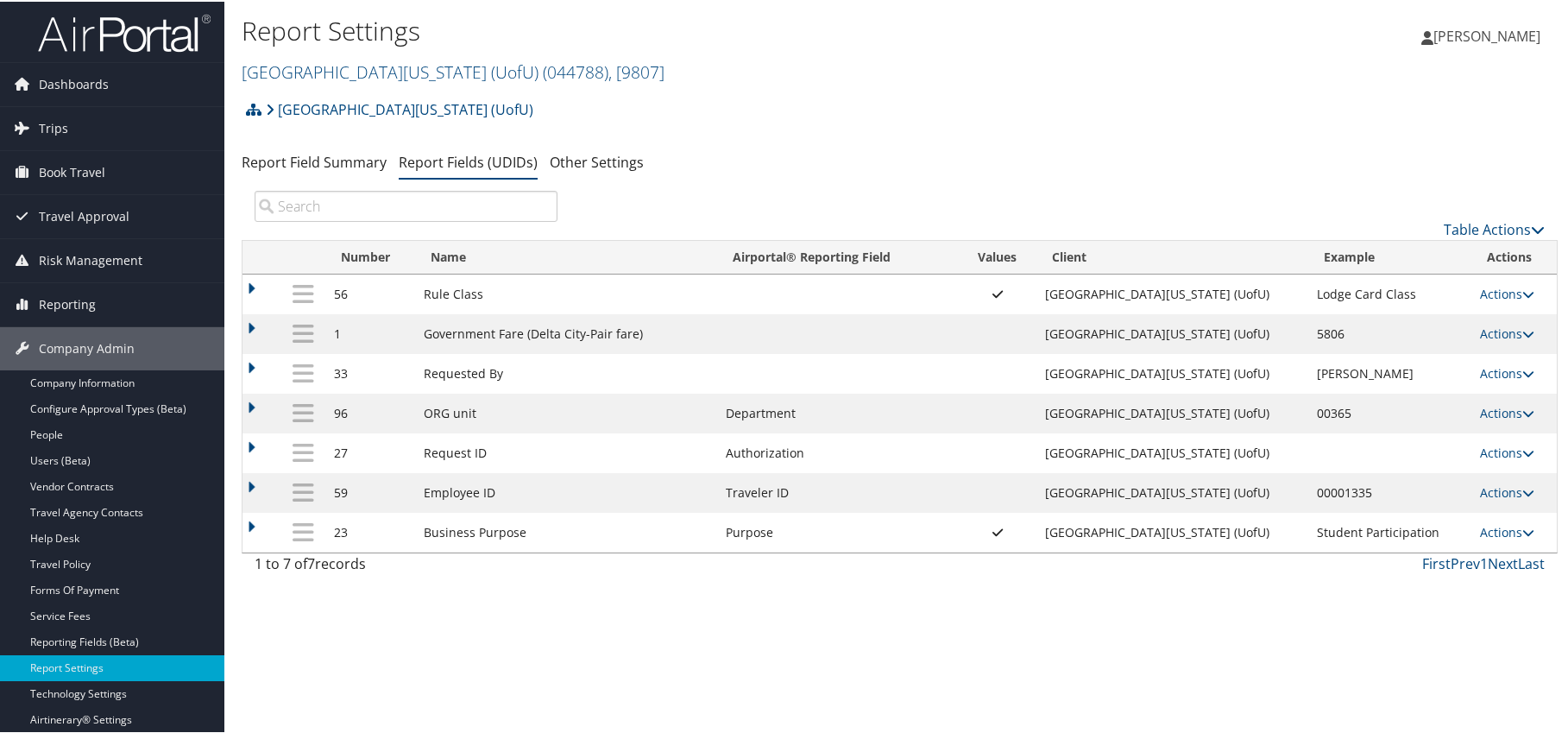
click at [1141, 77] on div "Report Settings University Of Utah (UofU) ( 044788 ) , [ 9807 ] University Of U…" at bounding box center [899, 45] width 1351 height 91
click at [738, 644] on div "Report Settings University Of Utah (UofU) ( 044788 ) , [ 9807 ] University Of U…" at bounding box center [899, 366] width 1351 height 733
click at [929, 95] on div "University Of Utah (UofU) Account Structure University Of Utah (UofU) (044788) …" at bounding box center [900, 115] width 1317 height 47
